Goal: Information Seeking & Learning: Learn about a topic

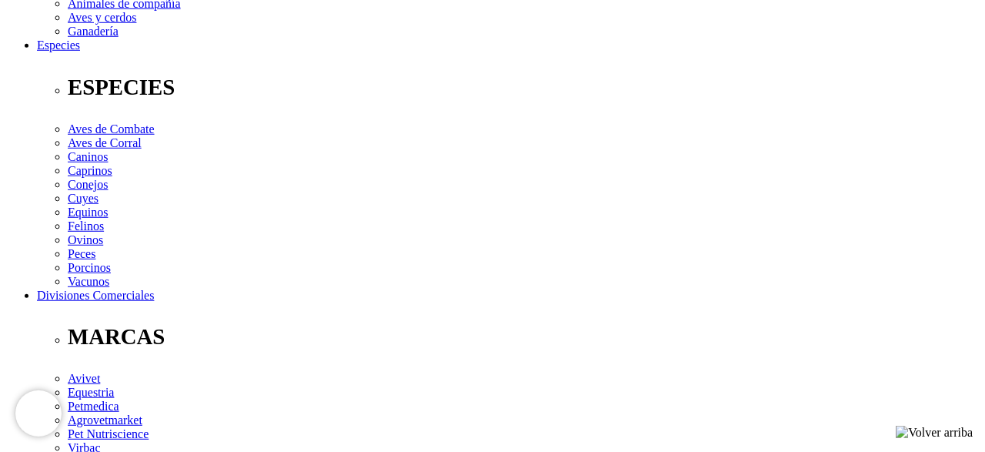
scroll to position [560, 0]
drag, startPoint x: 98, startPoint y: 245, endPoint x: 128, endPoint y: 243, distance: 30.1
drag, startPoint x: 93, startPoint y: 246, endPoint x: 132, endPoint y: 249, distance: 38.7
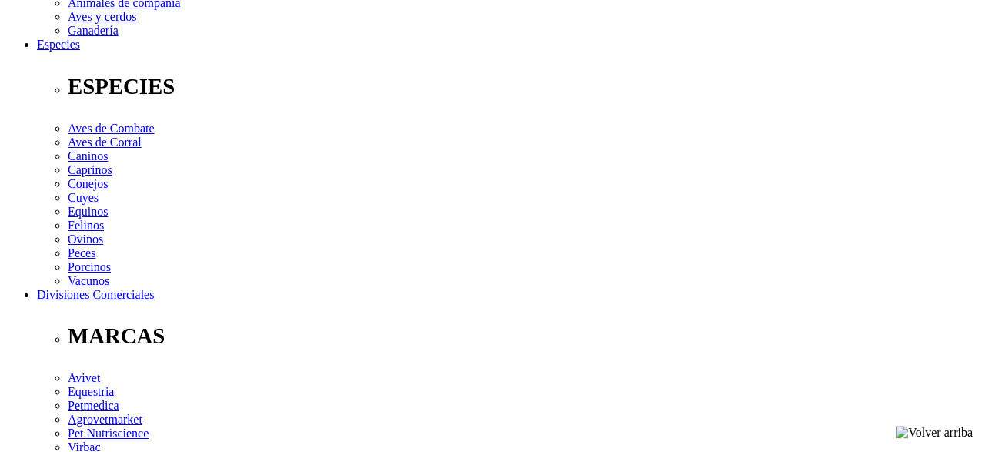
drag, startPoint x: 176, startPoint y: 243, endPoint x: 267, endPoint y: 244, distance: 90.8
drag, startPoint x: 274, startPoint y: 260, endPoint x: 341, endPoint y: 262, distance: 67.0
drag, startPoint x: 826, startPoint y: 243, endPoint x: 881, endPoint y: 247, distance: 55.6
